Goal: Information Seeking & Learning: Learn about a topic

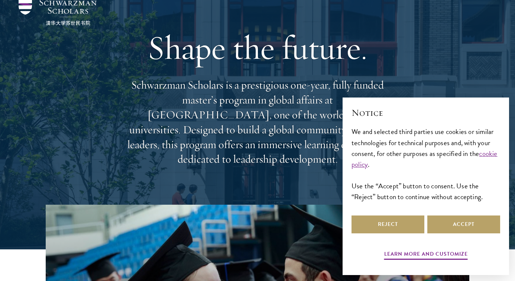
click at [466, 214] on div "Reject Accept" at bounding box center [426, 224] width 149 height 21
click at [463, 220] on button "Accept" at bounding box center [463, 224] width 73 height 18
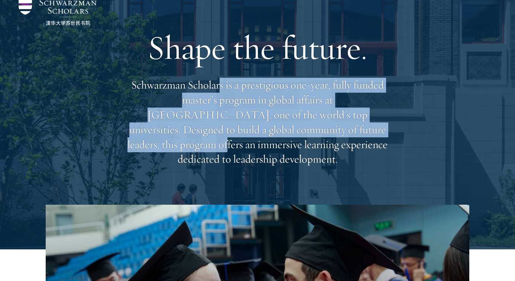
drag, startPoint x: 218, startPoint y: 97, endPoint x: 327, endPoint y: 150, distance: 121.7
click at [324, 146] on p "Schwarzman Scholars is a prestigious one-year, fully funded master’s program in…" at bounding box center [258, 122] width 268 height 89
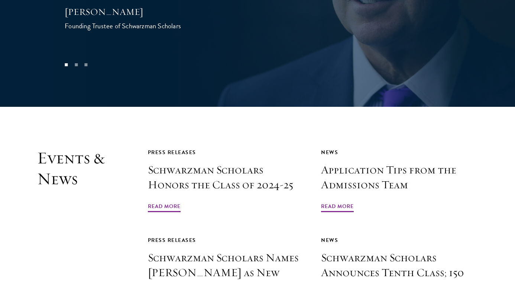
scroll to position [1641, 0]
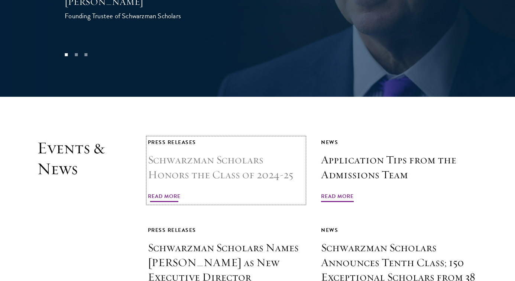
click at [158, 191] on span "Read More" at bounding box center [164, 197] width 33 height 12
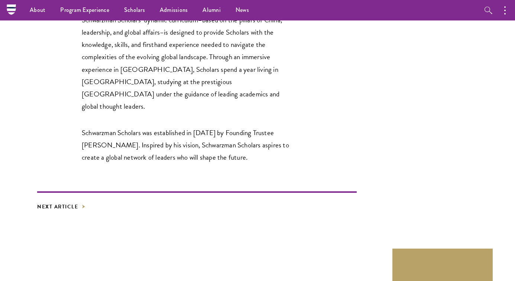
scroll to position [1338, 0]
